Goal: Communication & Community: Answer question/provide support

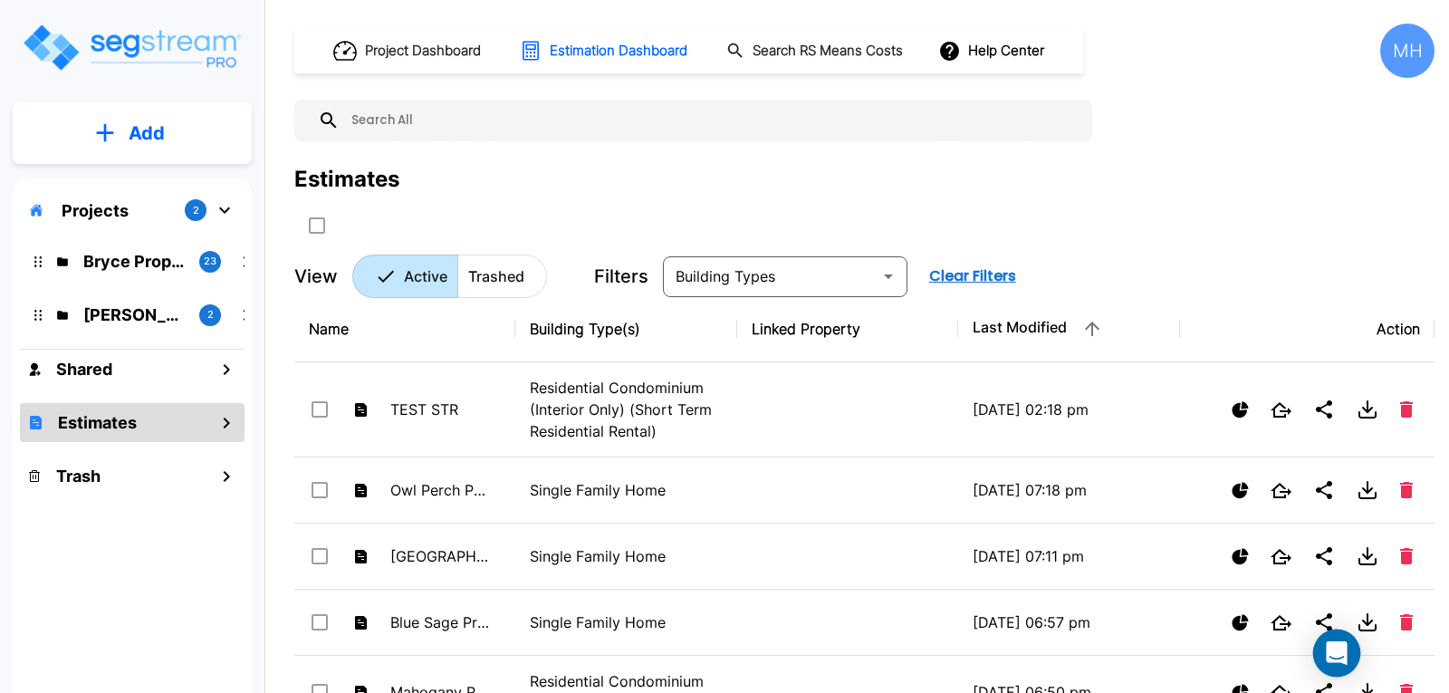
click at [1334, 654] on icon "Open Intercom Messenger" at bounding box center [1336, 653] width 21 height 24
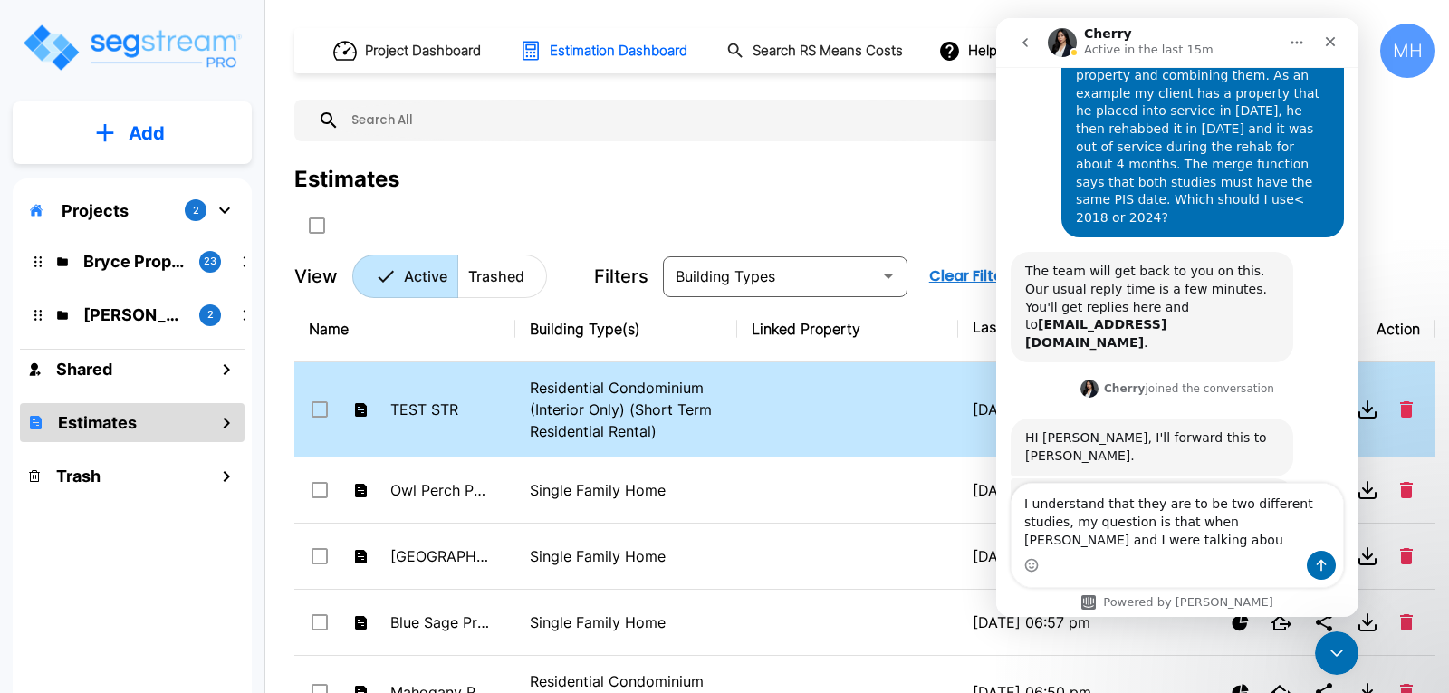
scroll to position [415, 0]
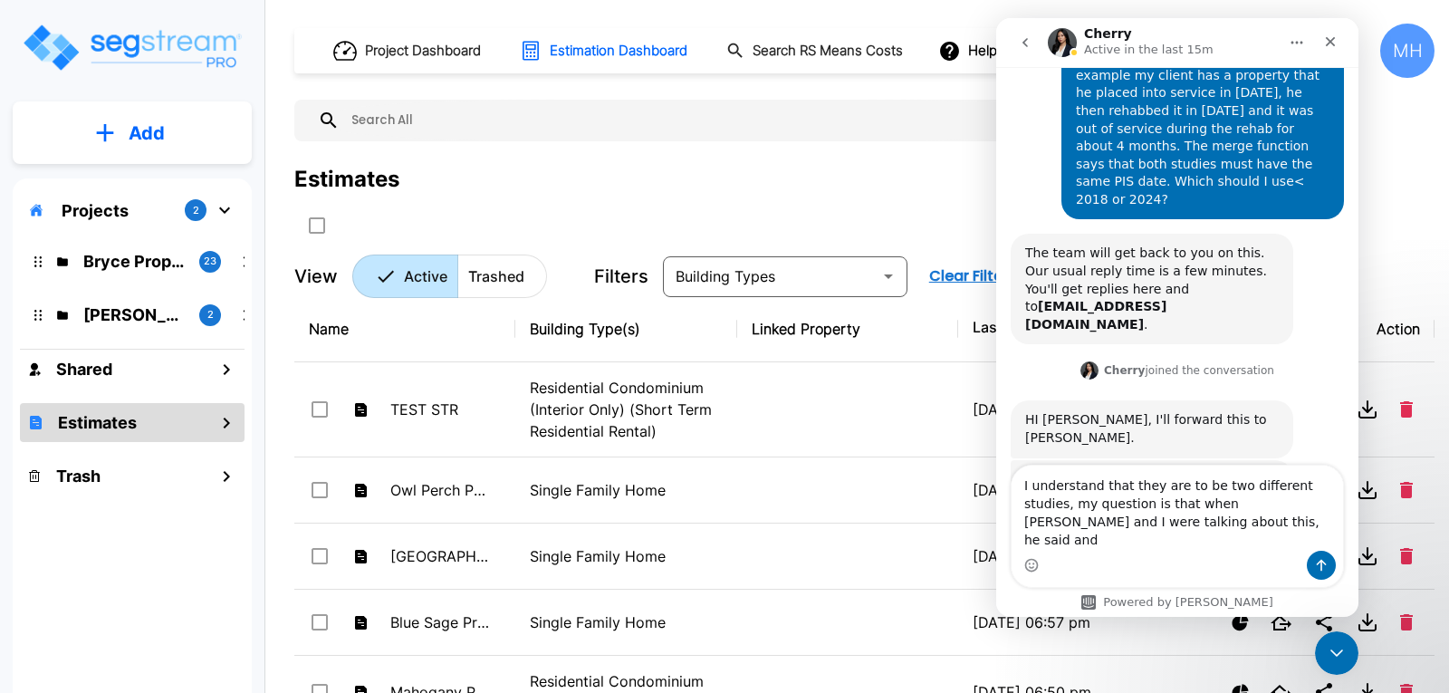
click at [23, 658] on div "Projects 2 Bryce Properties 23 [PERSON_NAME] Properties 2 Shared Estimates Trash" at bounding box center [132, 444] width 239 height 533
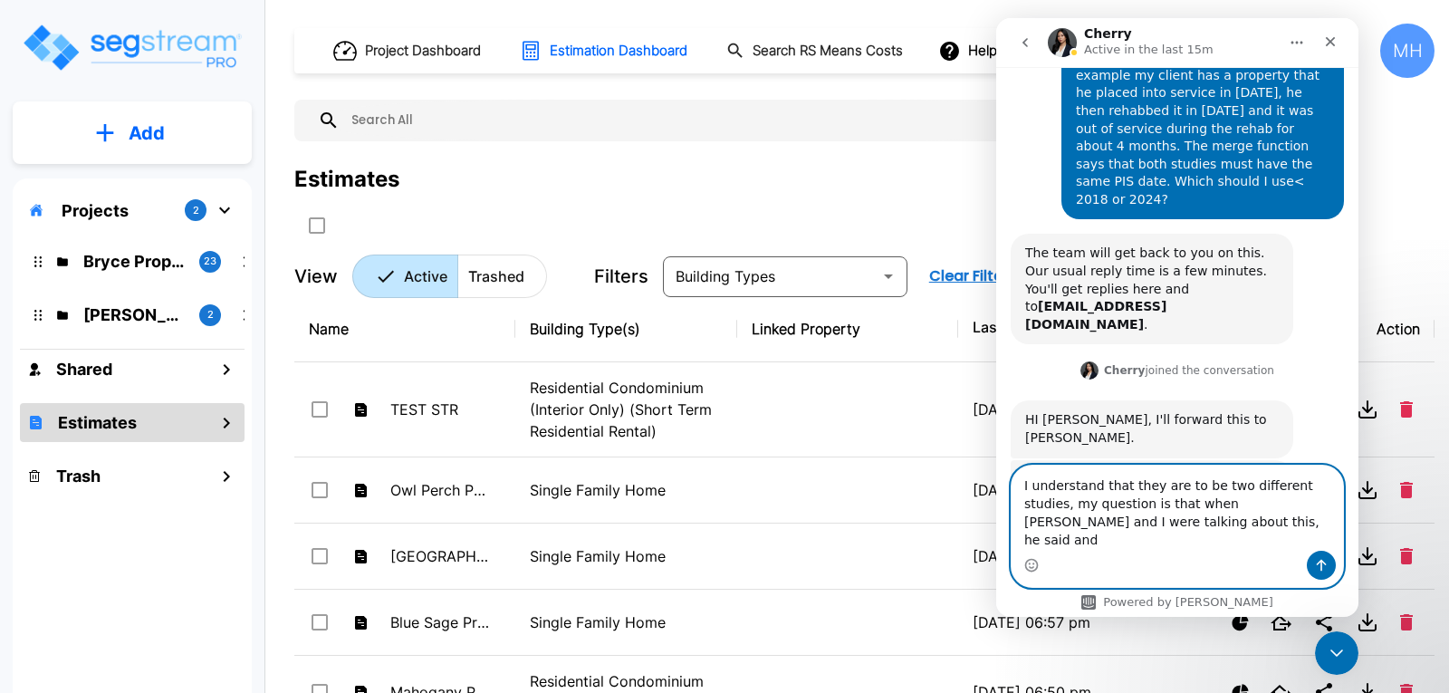
click at [1160, 542] on textarea "I understand that they are to be two different studies, my question is that whe…" at bounding box center [1178, 508] width 332 height 85
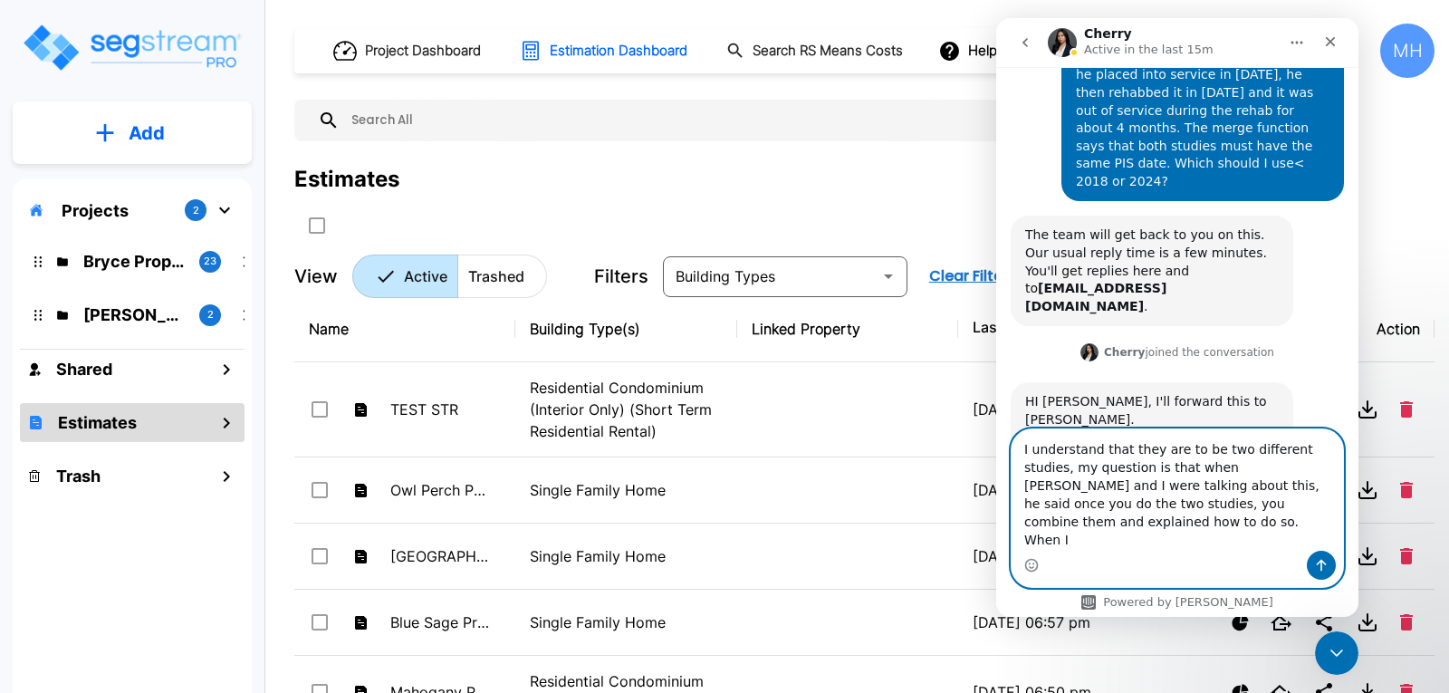
click at [1069, 539] on textarea "I understand that they are to be two different studies, my question is that whe…" at bounding box center [1178, 489] width 332 height 121
click at [1073, 535] on textarea "I understand that they are to be two different studies, my question is that whe…" at bounding box center [1178, 489] width 332 height 121
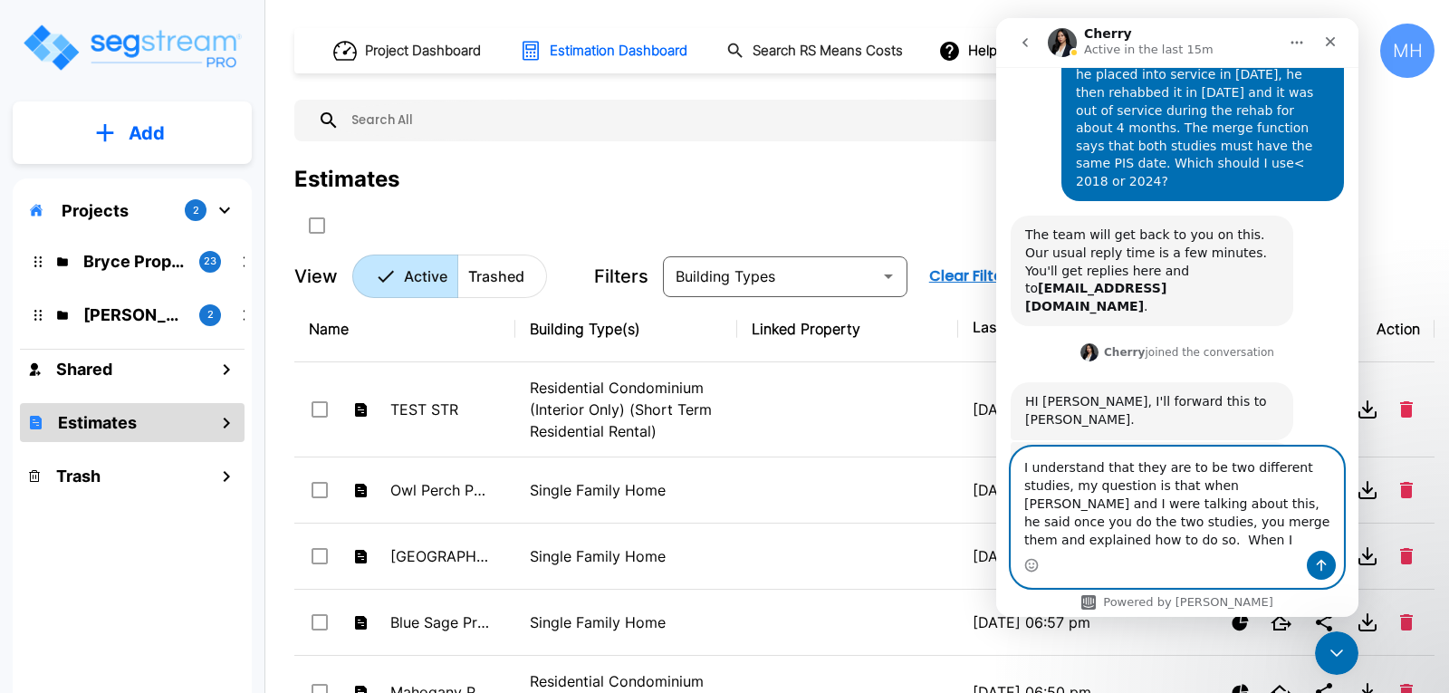
click at [1098, 540] on textarea "I understand that they are to be two different studies, my question is that whe…" at bounding box center [1178, 498] width 332 height 103
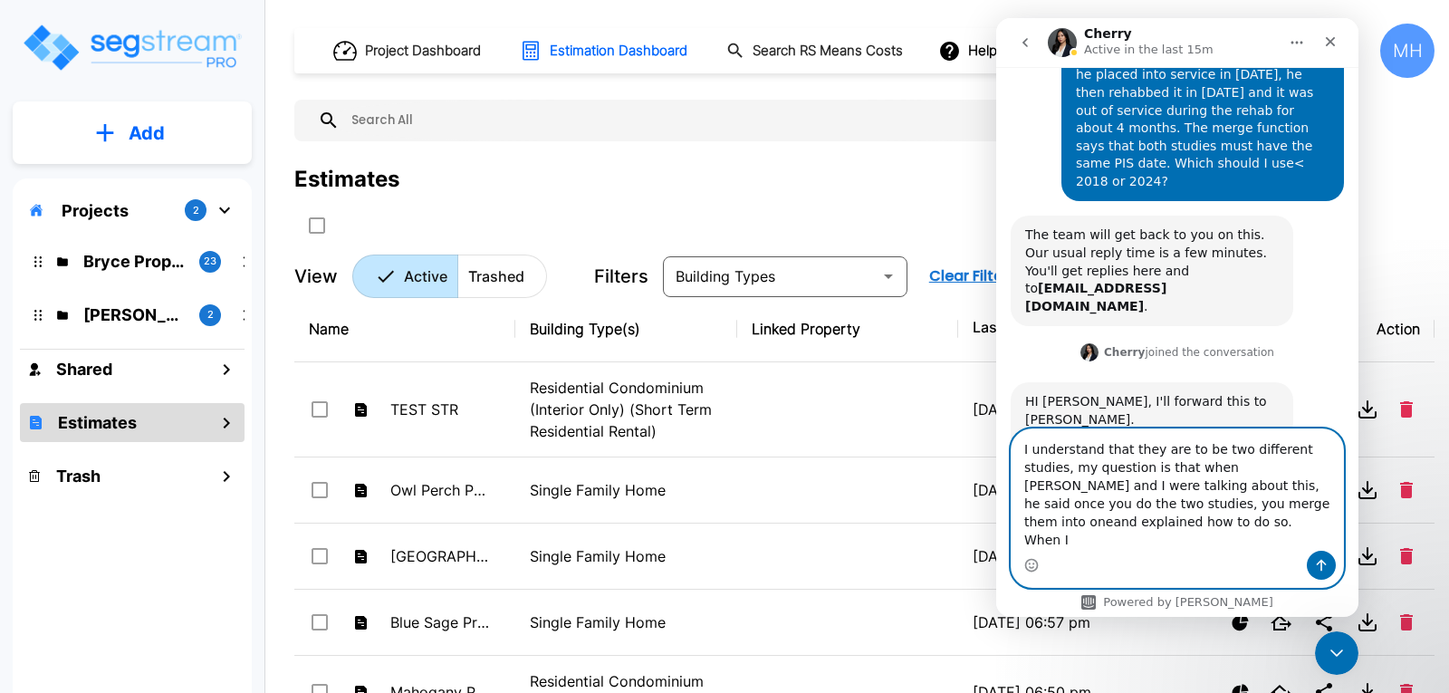
scroll to position [451, 0]
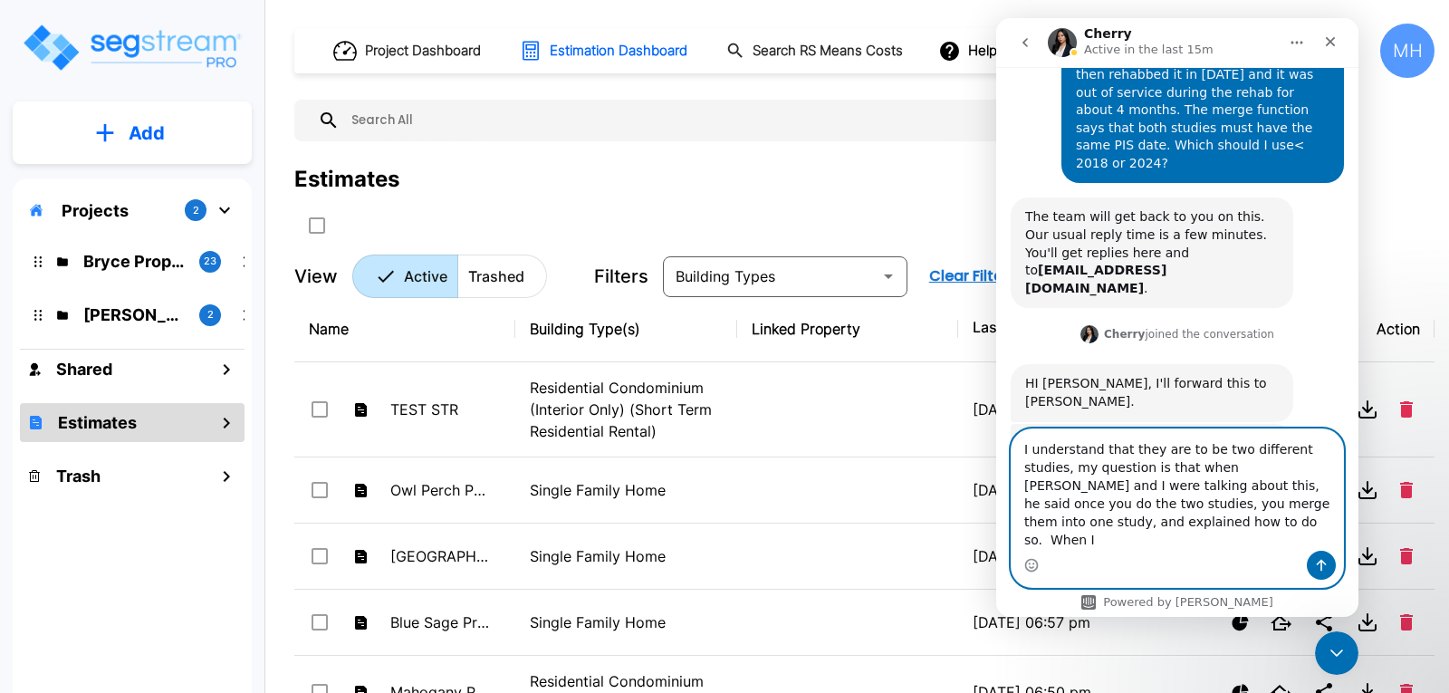
click at [1107, 543] on textarea "I understand that they are to be two different studies, my question is that whe…" at bounding box center [1178, 489] width 332 height 121
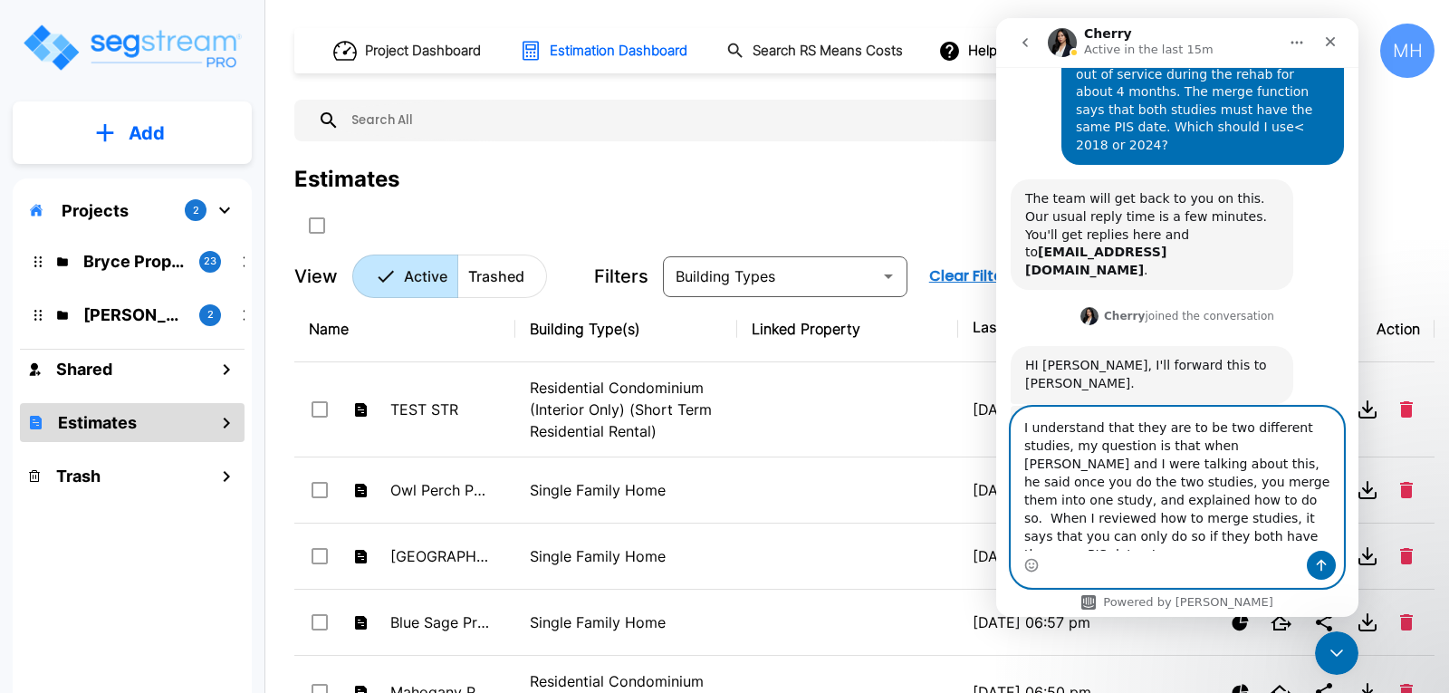
scroll to position [487, 0]
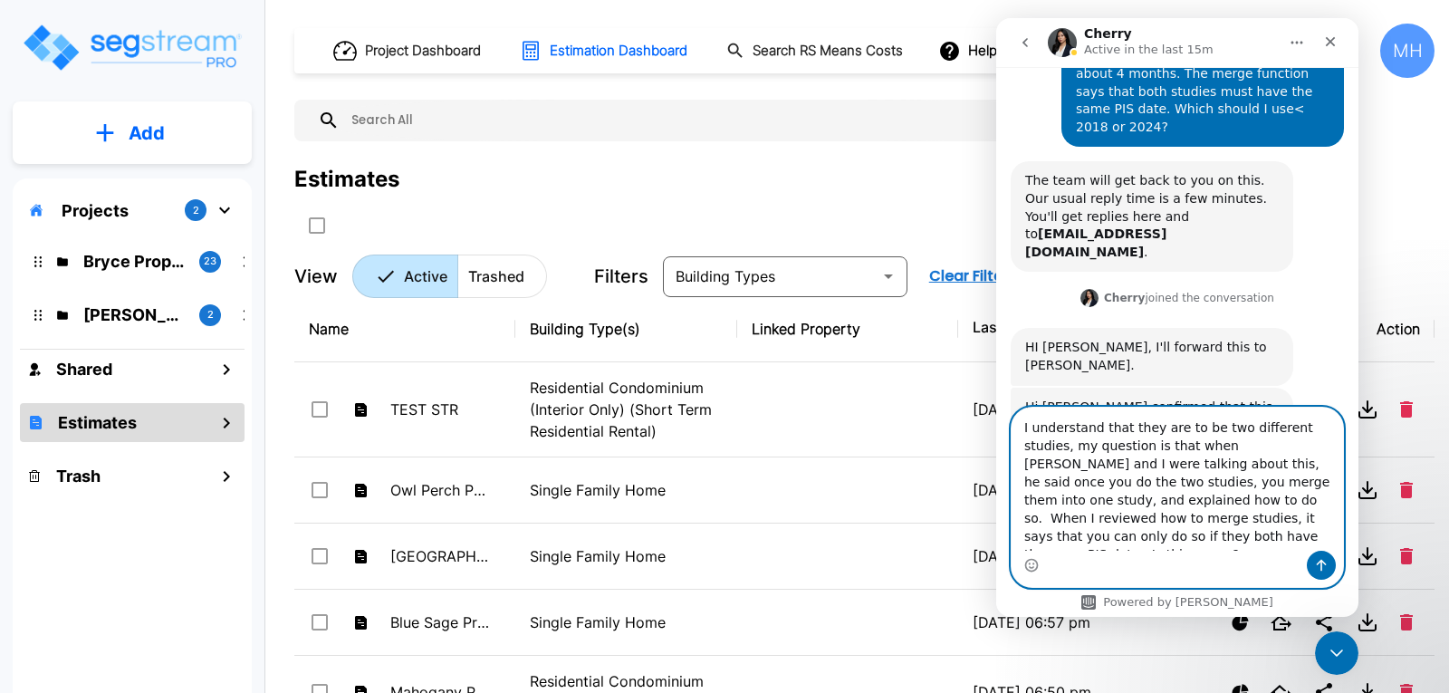
type textarea "I understand that they are to be two different studies, my question is that whe…"
click at [1327, 559] on icon "Send a message…" at bounding box center [1321, 565] width 14 height 14
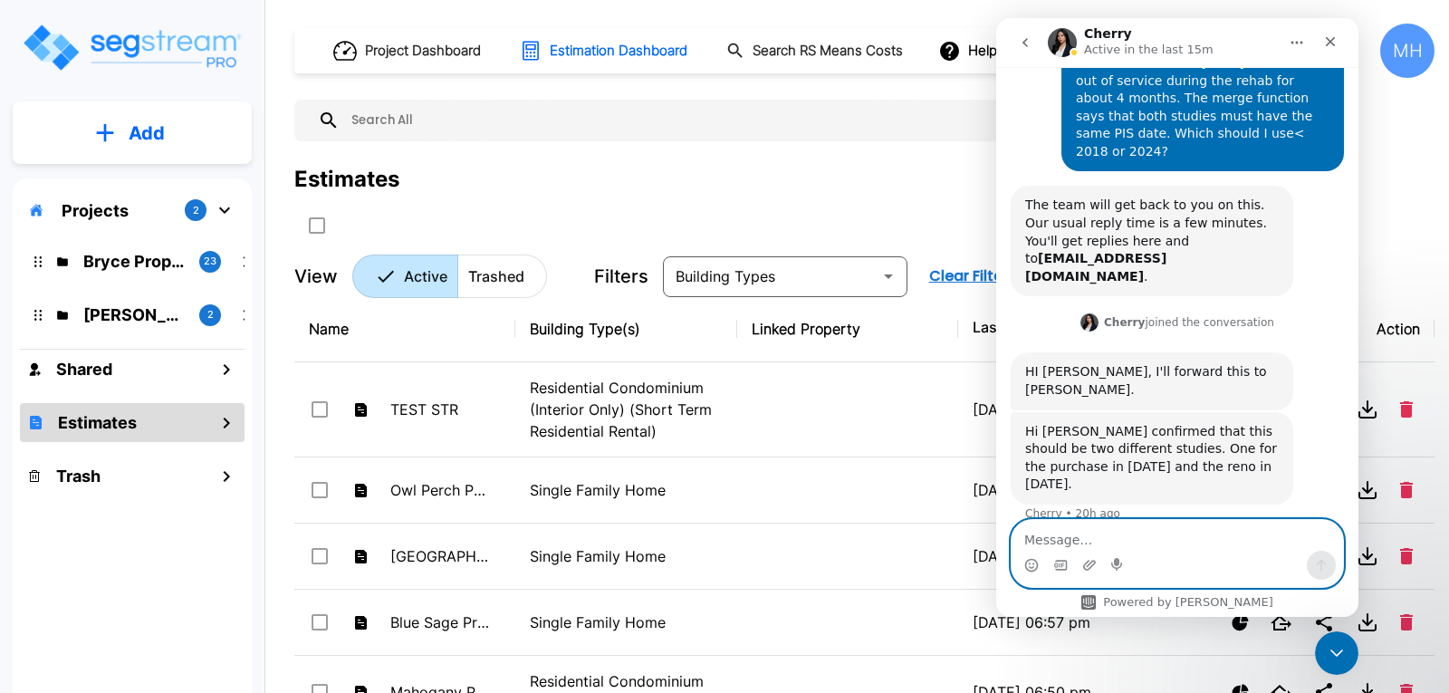
scroll to position [606, 0]
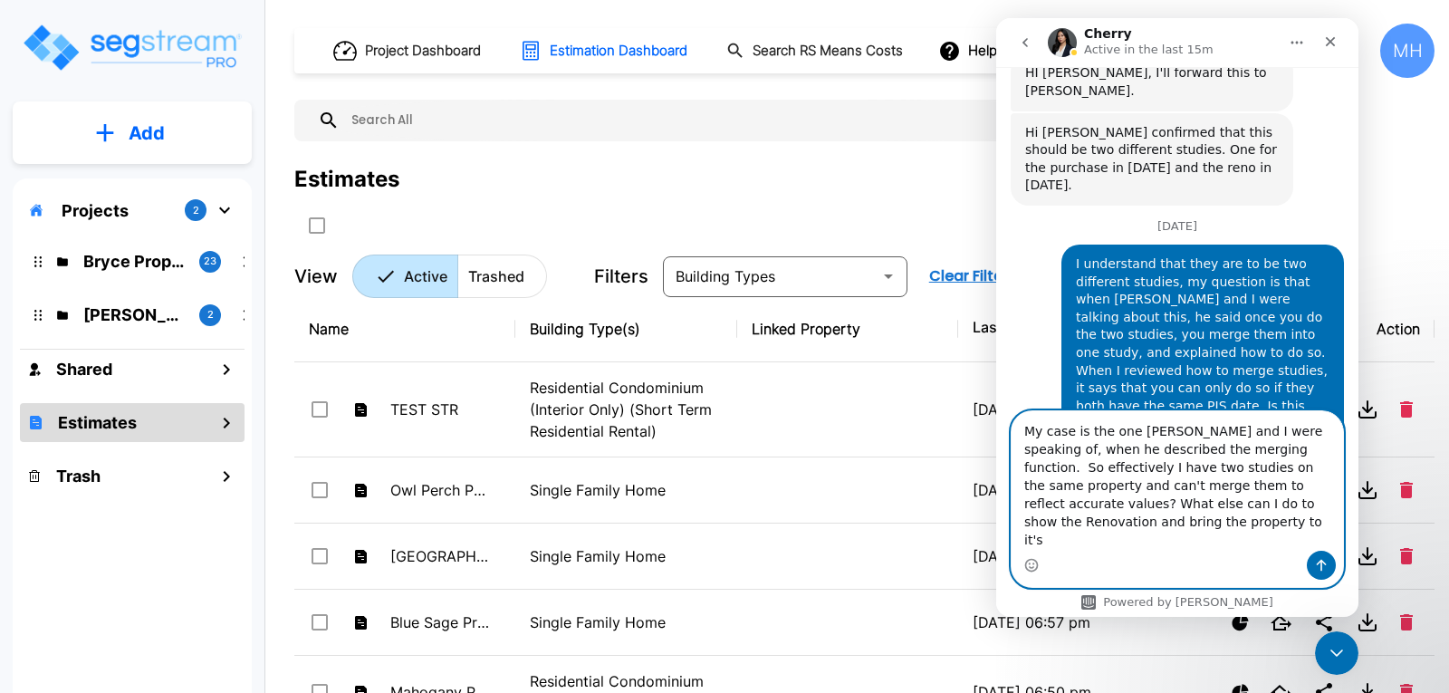
scroll to position [804, 0]
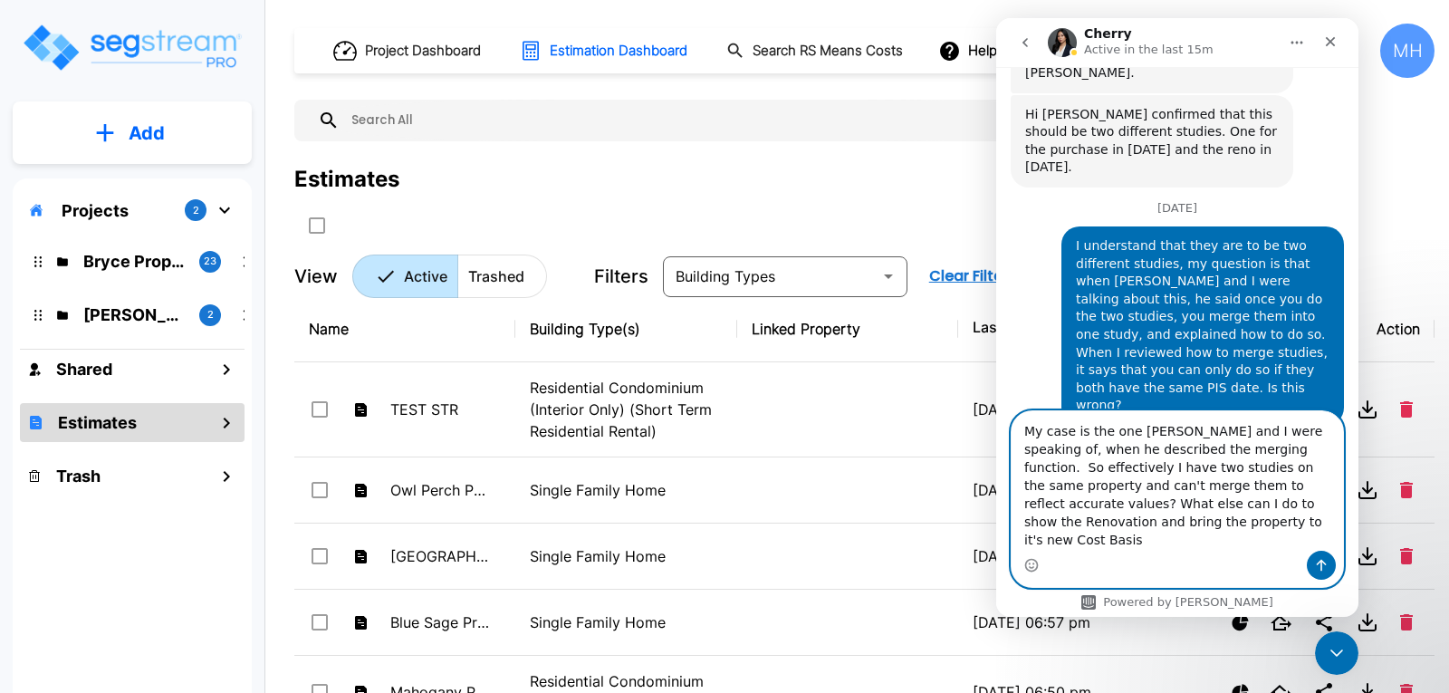
type textarea "My case is the one [PERSON_NAME] and I were speaking of, when he described the …"
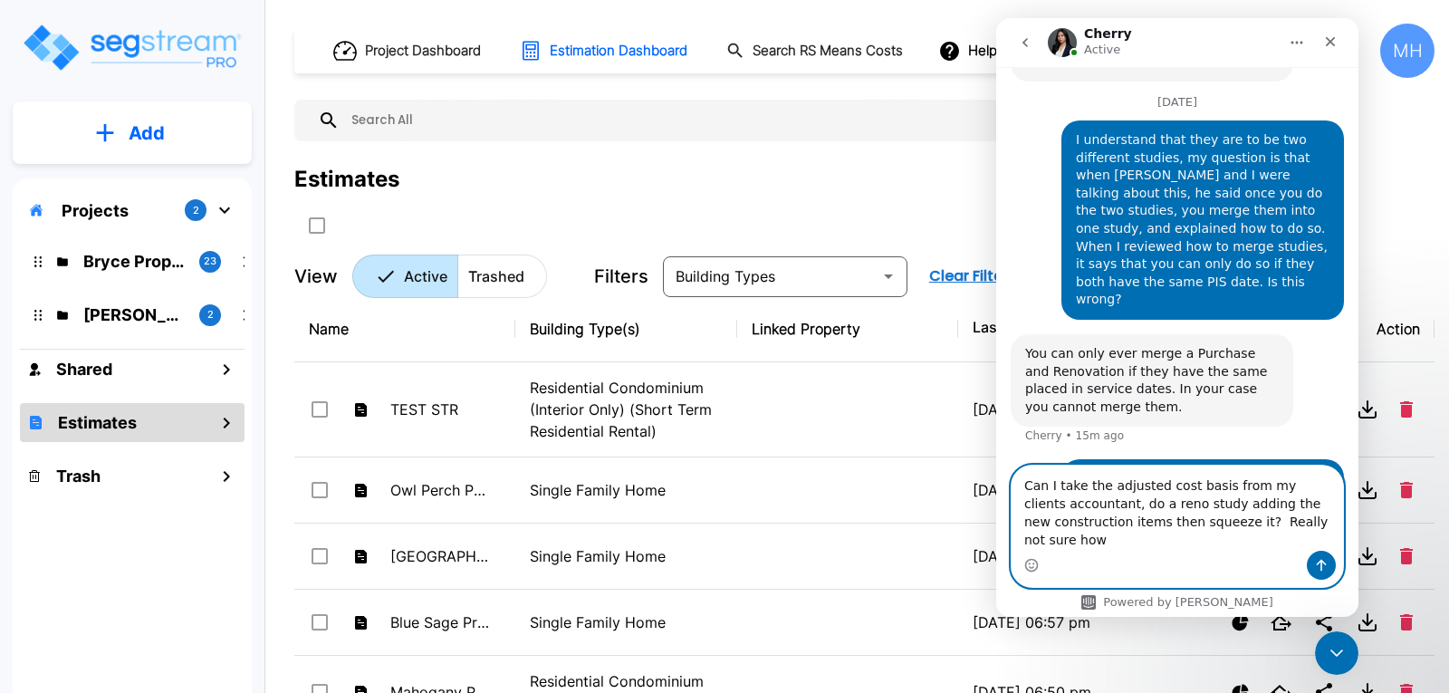
scroll to position [928, 0]
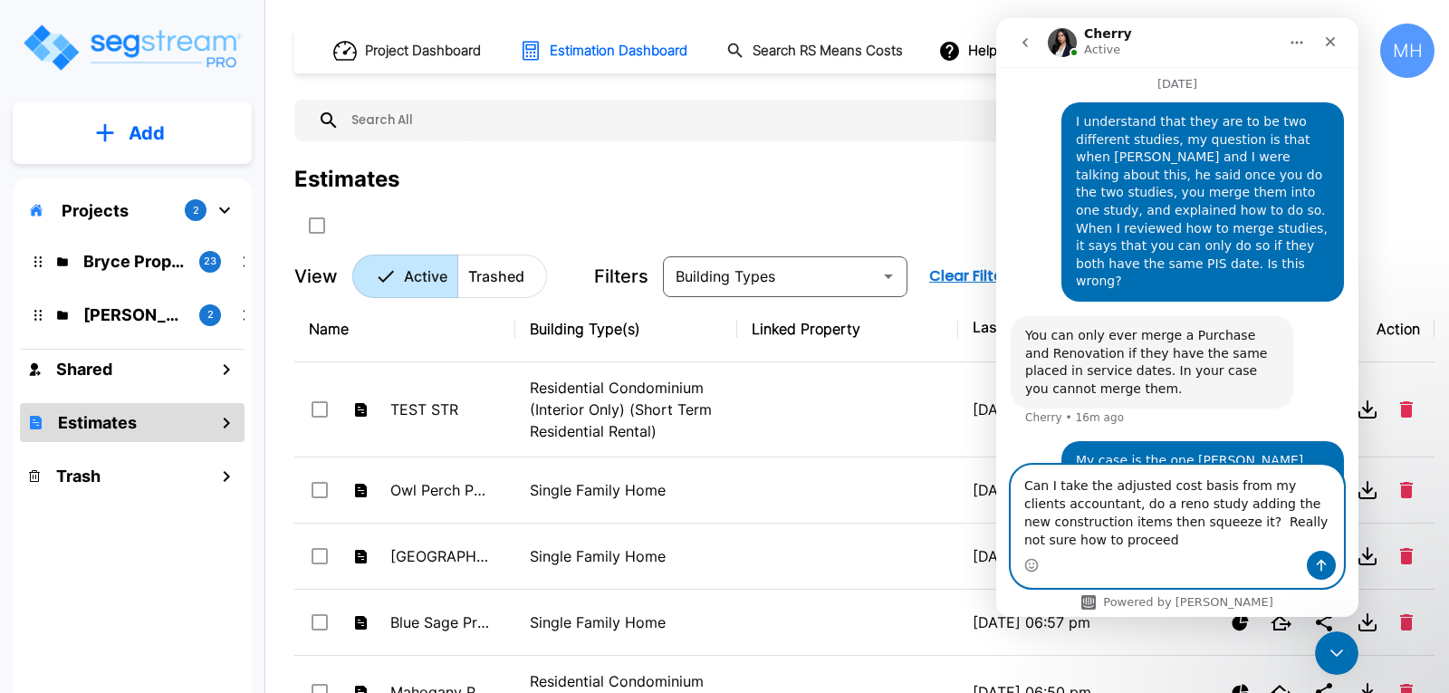
type textarea "Can I take the adjusted cost basis from my clients accountant, do a reno study …"
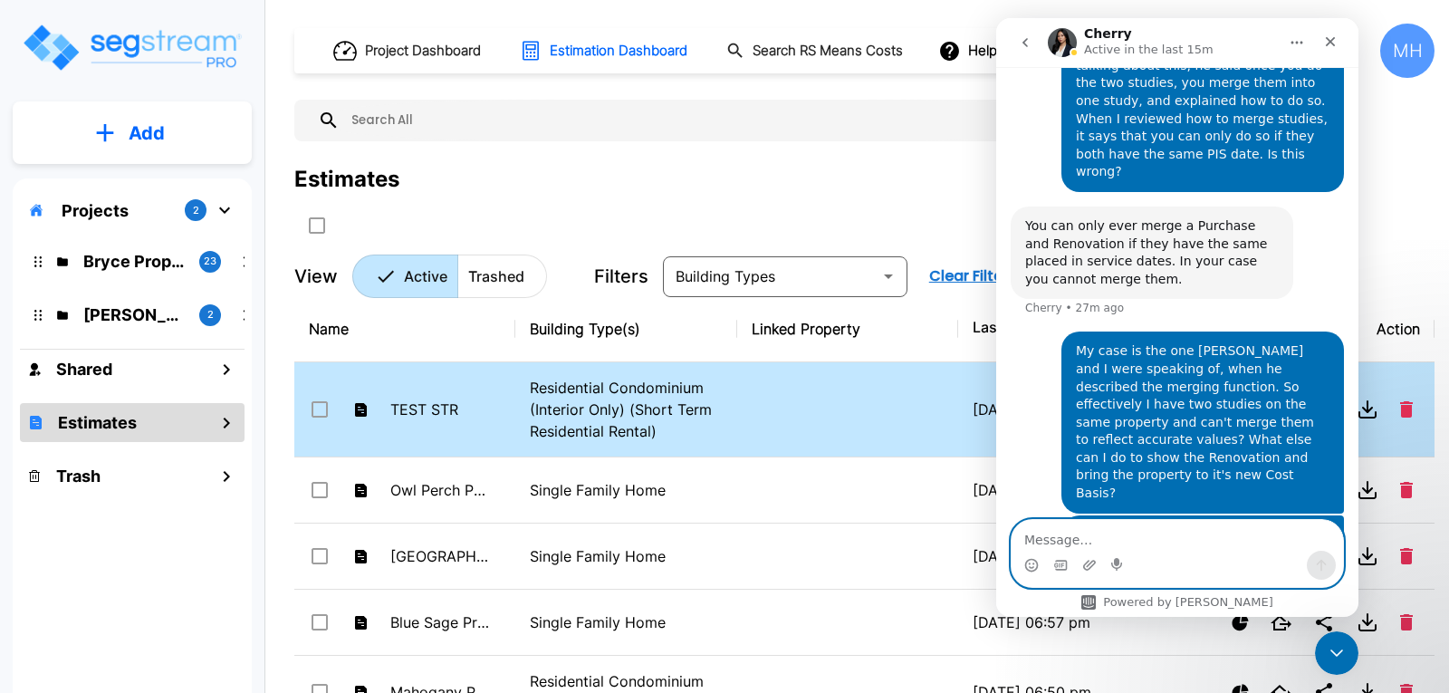
scroll to position [968, 0]
